Goal: Browse casually: Explore the website without a specific task or goal

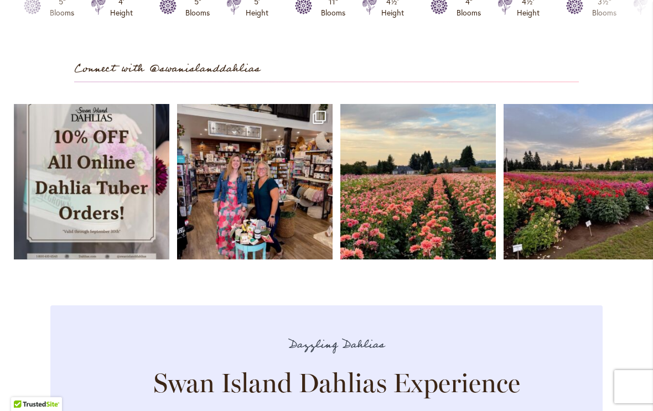
scroll to position [3144, 0]
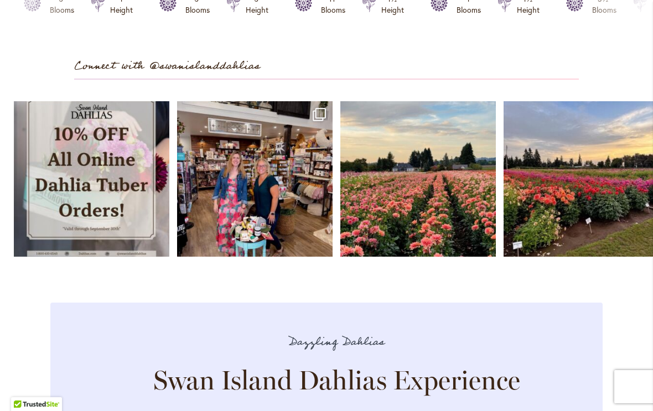
click at [107, 204] on link "Open" at bounding box center [91, 178] width 155 height 155
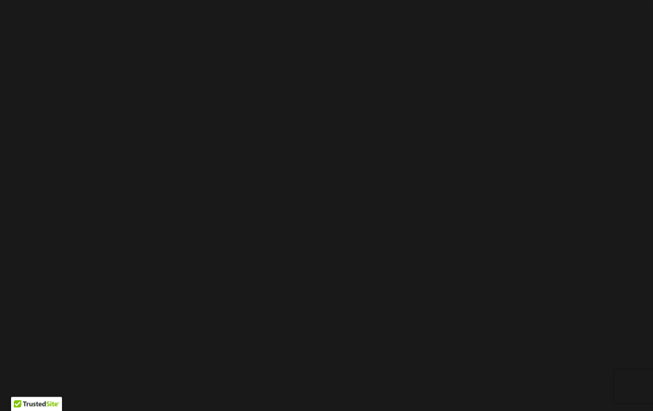
scroll to position [91, 0]
